Goal: Task Accomplishment & Management: Use online tool/utility

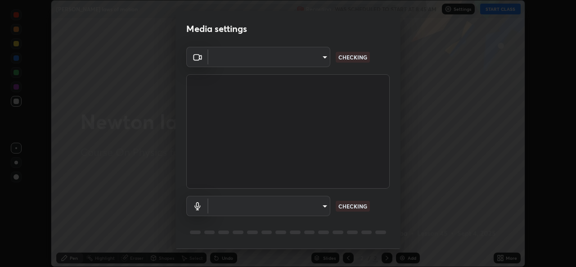
scroll to position [28, 0]
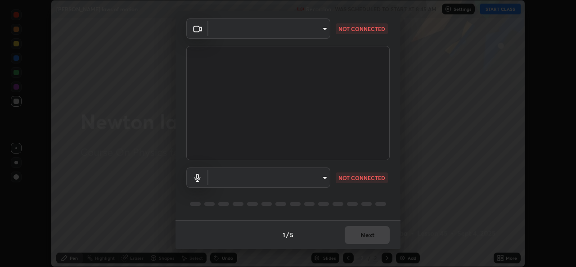
type input "576c985cfbf5b4ad5050d0d59b45d4e125e021a14bf2e74a268270e263c3ef83"
type input "default"
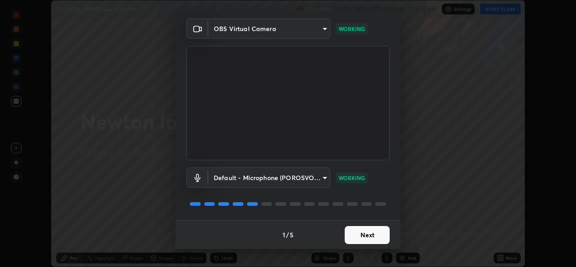
click at [367, 234] on button "Next" at bounding box center [367, 235] width 45 height 18
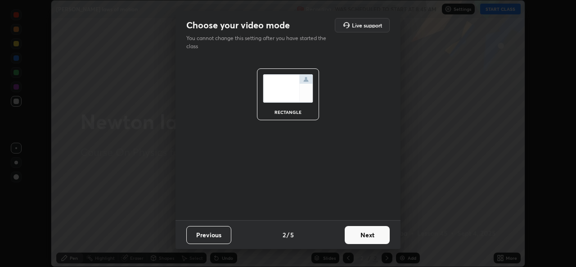
scroll to position [0, 0]
click at [369, 236] on button "Next" at bounding box center [367, 235] width 45 height 18
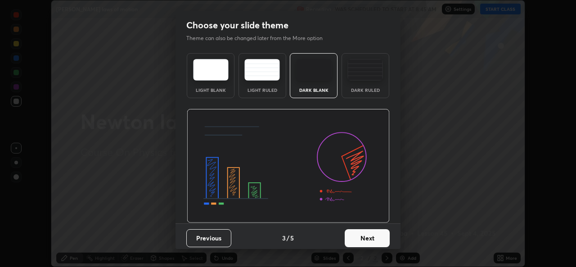
click at [366, 238] on button "Next" at bounding box center [367, 238] width 45 height 18
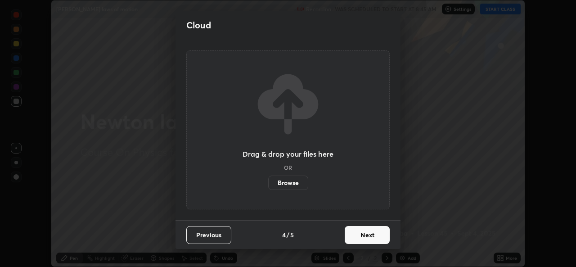
click at [369, 233] on button "Next" at bounding box center [367, 235] width 45 height 18
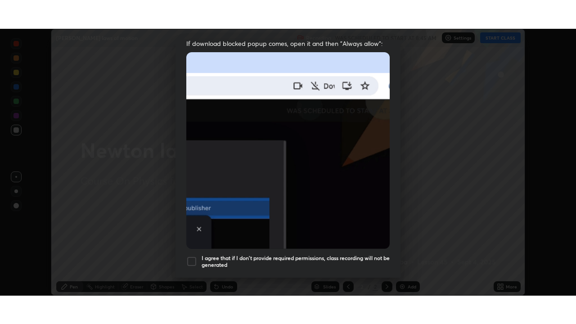
scroll to position [212, 0]
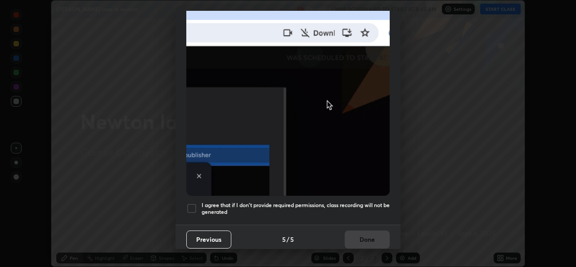
click at [192, 203] on div at bounding box center [191, 208] width 11 height 11
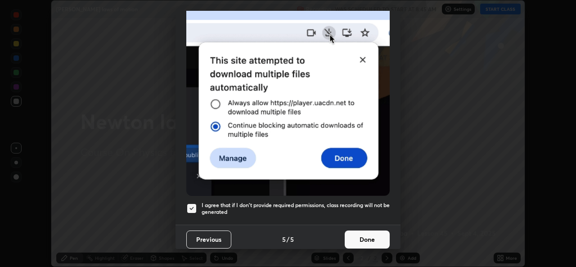
click at [360, 236] on button "Done" at bounding box center [367, 240] width 45 height 18
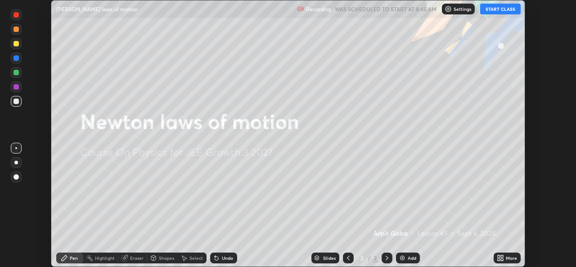
click at [498, 10] on button "START CLASS" at bounding box center [500, 9] width 41 height 11
click at [505, 259] on div "More" at bounding box center [507, 258] width 27 height 11
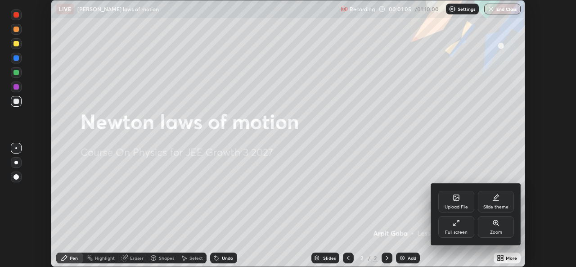
click at [457, 228] on div "Full screen" at bounding box center [457, 227] width 36 height 22
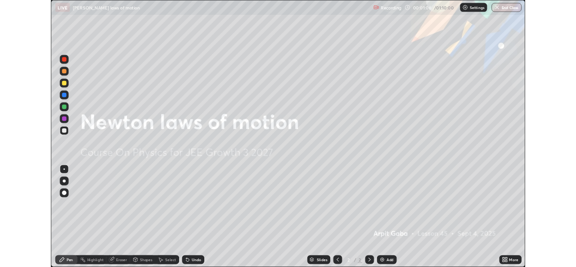
scroll to position [324, 576]
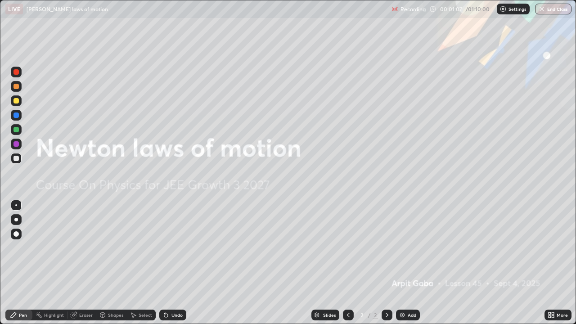
click at [407, 267] on div "Add" at bounding box center [408, 315] width 24 height 11
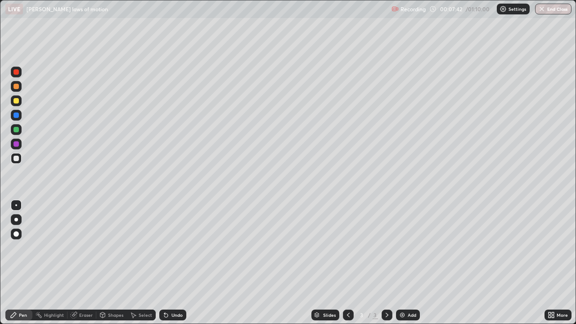
click at [17, 103] on div at bounding box center [16, 100] width 5 height 5
click at [554, 267] on icon at bounding box center [553, 317] width 2 height 2
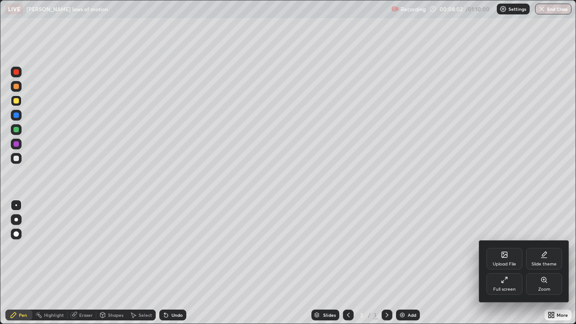
click at [500, 267] on div "Full screen" at bounding box center [505, 284] width 36 height 22
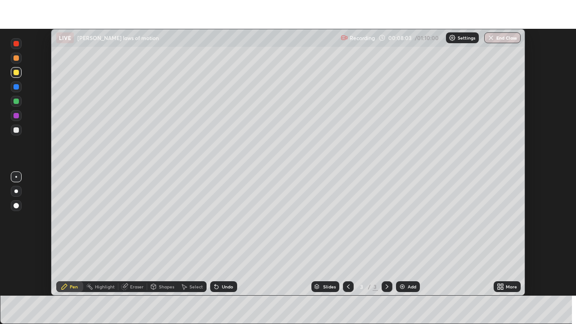
scroll to position [44762, 44453]
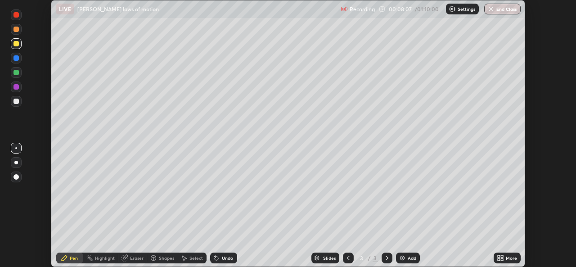
click at [223, 257] on div "Undo" at bounding box center [227, 258] width 11 height 5
click at [510, 259] on div "More" at bounding box center [511, 258] width 11 height 5
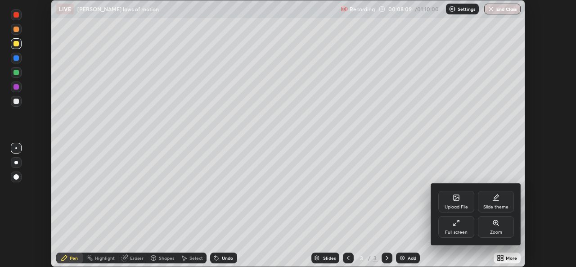
click at [460, 229] on div "Full screen" at bounding box center [457, 227] width 36 height 22
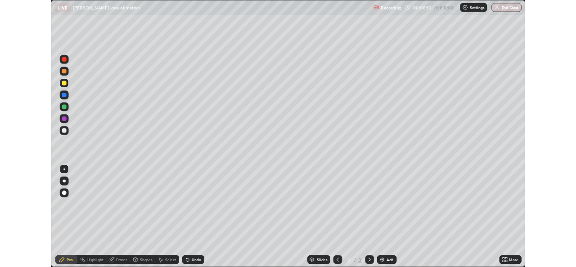
scroll to position [324, 576]
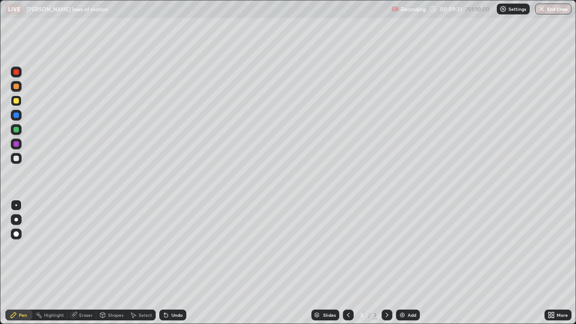
click at [174, 267] on div "Undo" at bounding box center [177, 315] width 11 height 5
click at [553, 267] on icon at bounding box center [553, 314] width 2 height 2
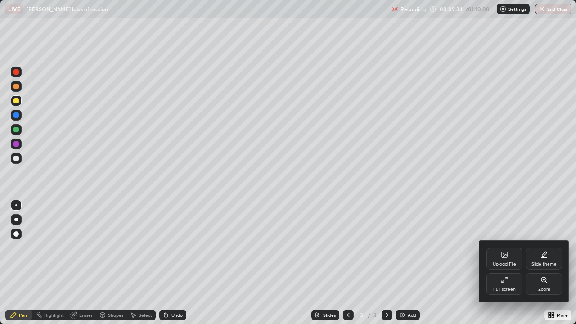
click at [501, 267] on div "Full screen" at bounding box center [505, 284] width 36 height 22
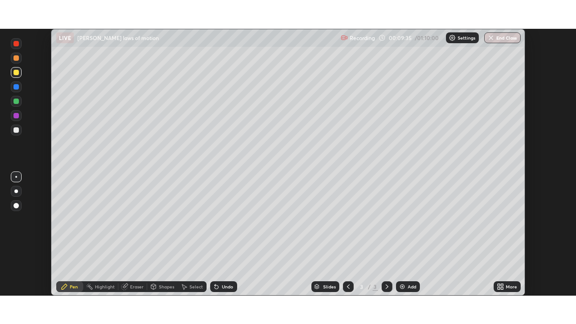
scroll to position [44762, 44453]
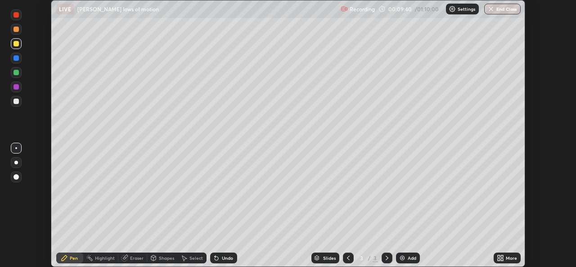
click at [503, 258] on icon at bounding box center [500, 257] width 7 height 7
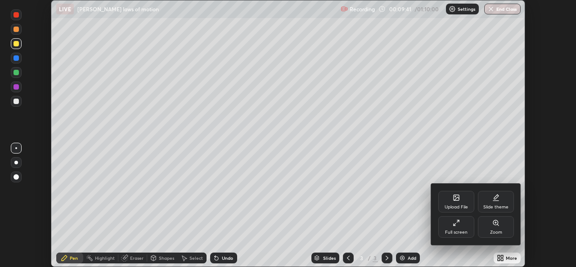
click at [456, 226] on div "Full screen" at bounding box center [457, 227] width 36 height 22
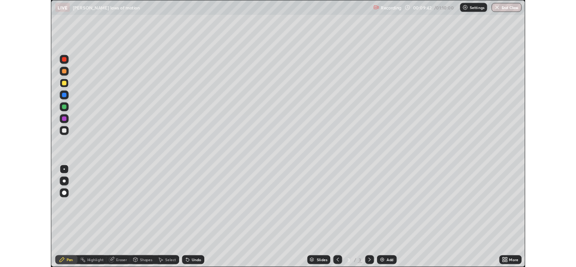
scroll to position [324, 576]
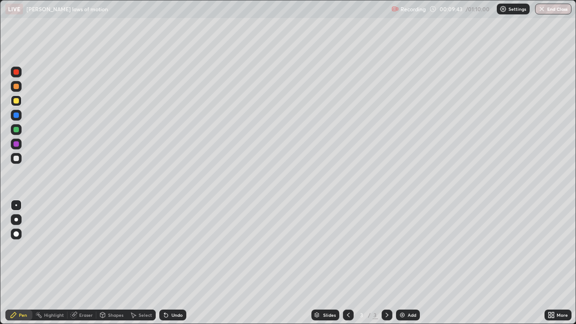
click at [174, 267] on div "Undo" at bounding box center [177, 315] width 11 height 5
click at [141, 267] on div "Select" at bounding box center [146, 315] width 14 height 5
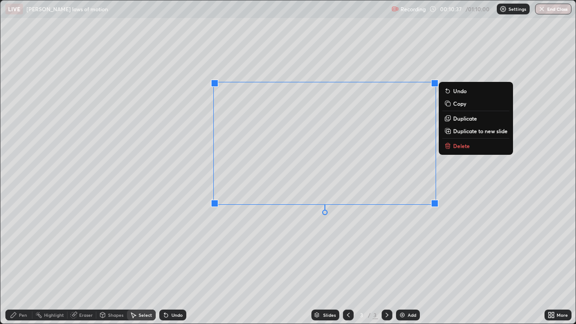
click at [462, 146] on p "Delete" at bounding box center [461, 145] width 17 height 7
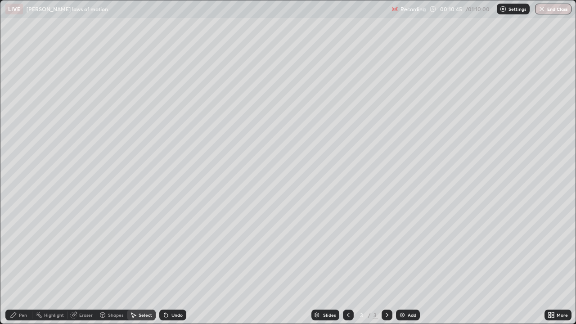
click at [17, 267] on icon at bounding box center [13, 315] width 7 height 7
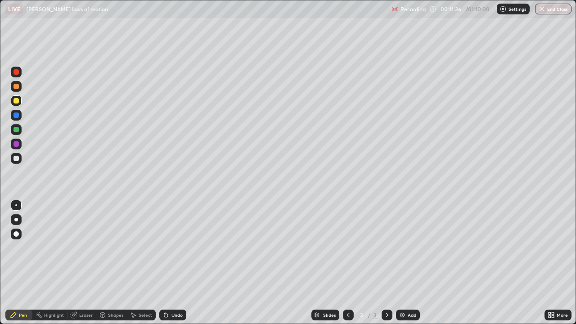
click at [172, 267] on div "Undo" at bounding box center [177, 315] width 11 height 5
click at [174, 267] on div "Undo" at bounding box center [172, 315] width 27 height 11
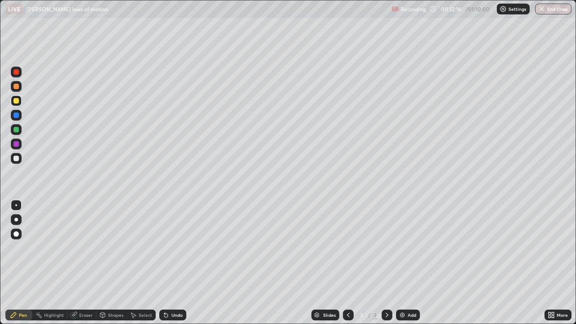
click at [15, 157] on div at bounding box center [16, 158] width 5 height 5
click at [167, 267] on icon at bounding box center [166, 315] width 7 height 7
click at [82, 267] on div "Eraser" at bounding box center [86, 315] width 14 height 5
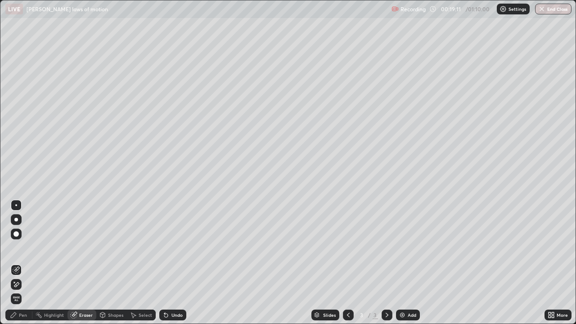
click at [22, 267] on div "Pen" at bounding box center [23, 315] width 8 height 5
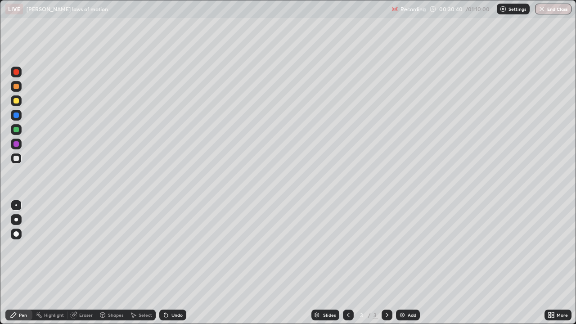
click at [408, 267] on div "Add" at bounding box center [408, 315] width 24 height 11
click at [14, 100] on div at bounding box center [16, 100] width 5 height 5
click at [15, 131] on div at bounding box center [16, 129] width 5 height 5
click at [17, 101] on div at bounding box center [16, 100] width 5 height 5
click at [177, 267] on div "Undo" at bounding box center [172, 315] width 27 height 11
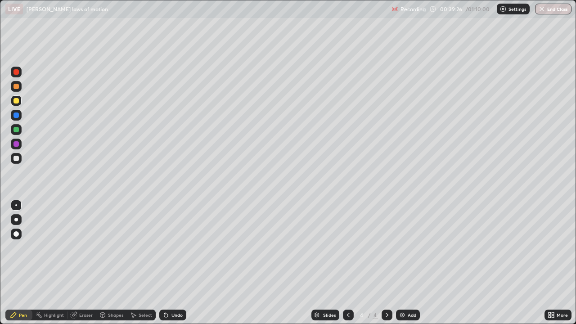
click at [347, 267] on icon at bounding box center [348, 315] width 3 height 5
click at [386, 267] on icon at bounding box center [387, 315] width 7 height 7
click at [170, 267] on div "Undo" at bounding box center [172, 315] width 27 height 11
click at [172, 267] on div "Undo" at bounding box center [172, 315] width 27 height 11
click at [172, 267] on div "Undo" at bounding box center [177, 315] width 11 height 5
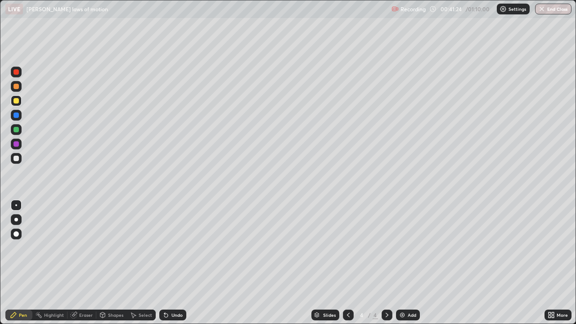
click at [172, 267] on div "Undo" at bounding box center [177, 315] width 11 height 5
click at [171, 267] on div "Undo" at bounding box center [172, 315] width 27 height 11
click at [404, 267] on img at bounding box center [402, 315] width 7 height 7
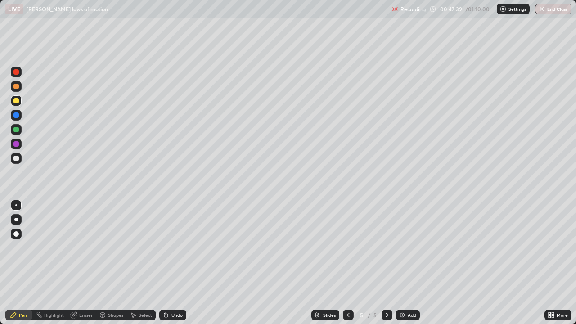
click at [346, 267] on icon at bounding box center [348, 315] width 7 height 7
click at [18, 117] on div at bounding box center [16, 115] width 5 height 5
click at [386, 267] on icon at bounding box center [387, 315] width 7 height 7
click at [348, 267] on icon at bounding box center [348, 315] width 7 height 7
click at [386, 267] on icon at bounding box center [387, 315] width 7 height 7
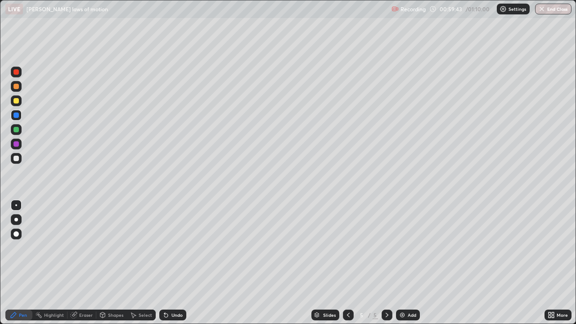
click at [15, 100] on div at bounding box center [16, 100] width 5 height 5
click at [14, 159] on div at bounding box center [16, 158] width 5 height 5
click at [170, 267] on div "Undo" at bounding box center [172, 315] width 27 height 11
click at [168, 267] on icon at bounding box center [166, 315] width 7 height 7
click at [169, 267] on div "Undo" at bounding box center [172, 315] width 27 height 11
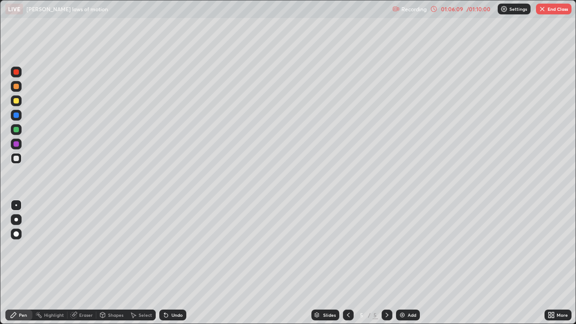
click at [173, 267] on div "Undo" at bounding box center [177, 315] width 11 height 5
click at [172, 267] on div "Undo" at bounding box center [172, 315] width 27 height 11
click at [405, 267] on div "Add" at bounding box center [408, 315] width 24 height 11
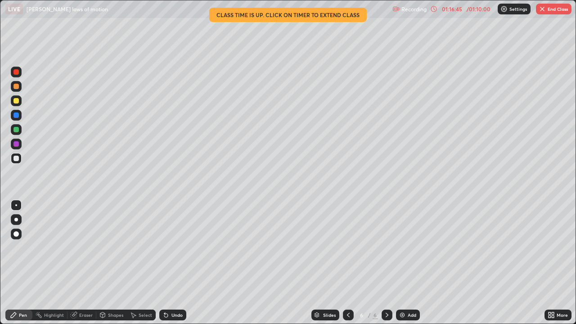
click at [347, 267] on icon at bounding box center [348, 315] width 7 height 7
click at [347, 267] on icon at bounding box center [348, 315] width 3 height 5
click at [347, 267] on icon at bounding box center [348, 315] width 7 height 7
click at [385, 267] on icon at bounding box center [387, 315] width 7 height 7
click at [386, 267] on icon at bounding box center [387, 315] width 3 height 5
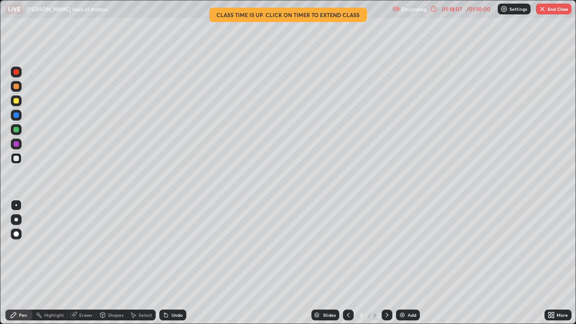
click at [348, 267] on icon at bounding box center [348, 315] width 7 height 7
click at [387, 267] on icon at bounding box center [387, 315] width 3 height 5
click at [385, 267] on icon at bounding box center [387, 315] width 7 height 7
click at [351, 267] on div at bounding box center [348, 315] width 11 height 11
click at [386, 267] on icon at bounding box center [387, 315] width 7 height 7
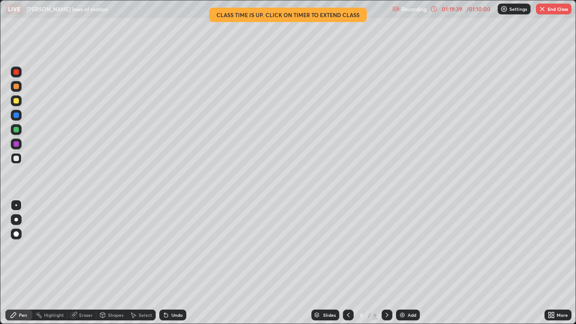
click at [348, 267] on icon at bounding box center [348, 315] width 7 height 7
click at [349, 267] on icon at bounding box center [348, 315] width 7 height 7
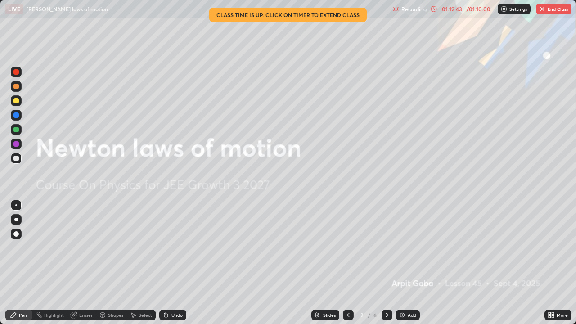
click at [386, 267] on icon at bounding box center [387, 315] width 7 height 7
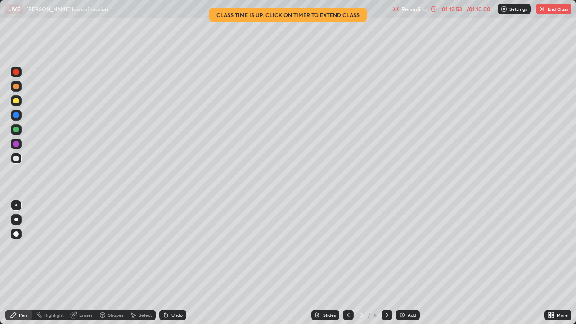
click at [553, 5] on button "End Class" at bounding box center [554, 9] width 36 height 11
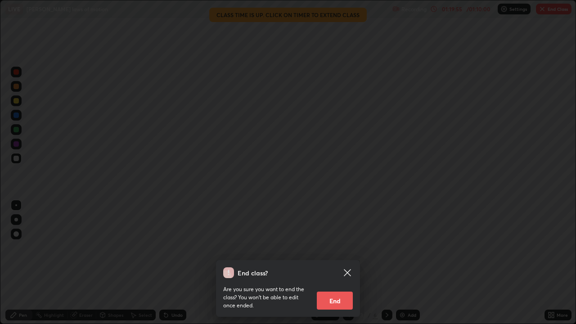
click at [332, 267] on button "End" at bounding box center [335, 301] width 36 height 18
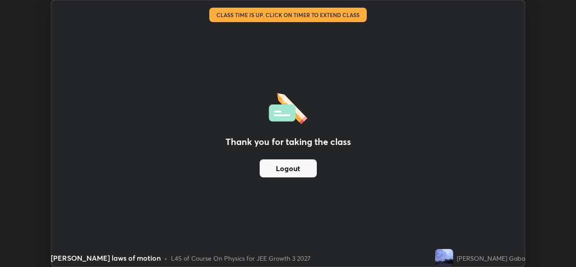
scroll to position [44762, 44453]
click at [291, 173] on button "Logout" at bounding box center [288, 168] width 57 height 18
click at [302, 173] on button "Logout" at bounding box center [288, 168] width 57 height 18
